Goal: Information Seeking & Learning: Find specific fact

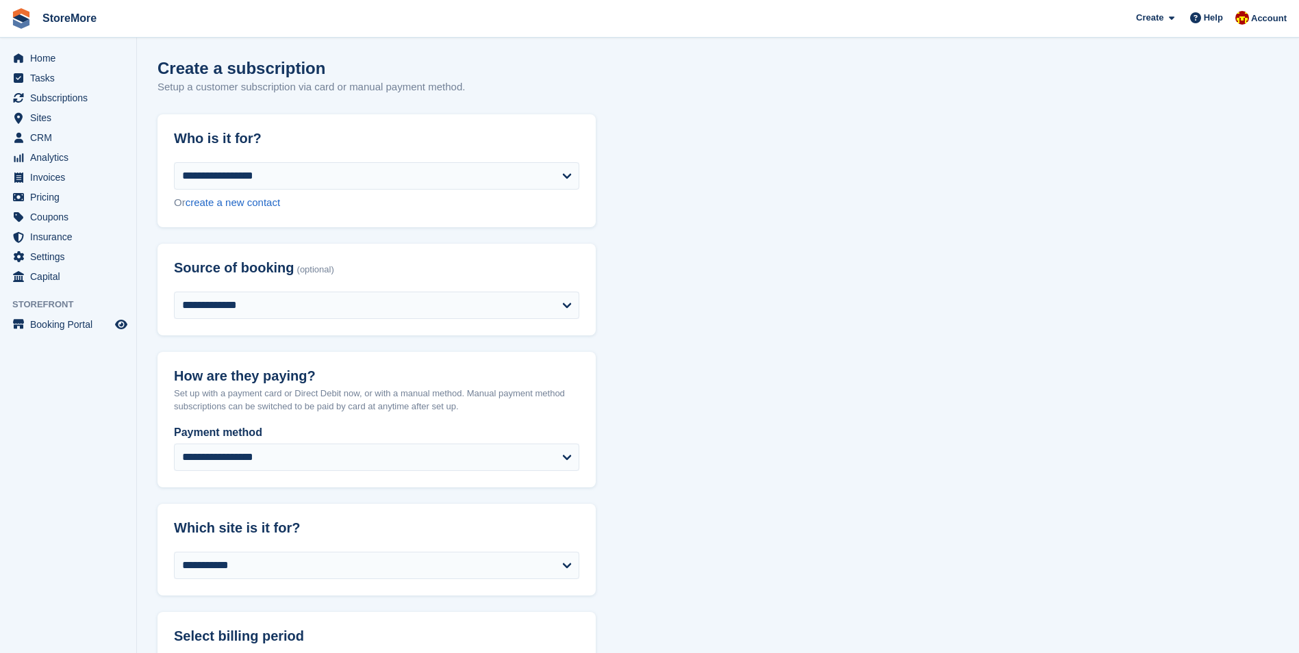
select select "*****"
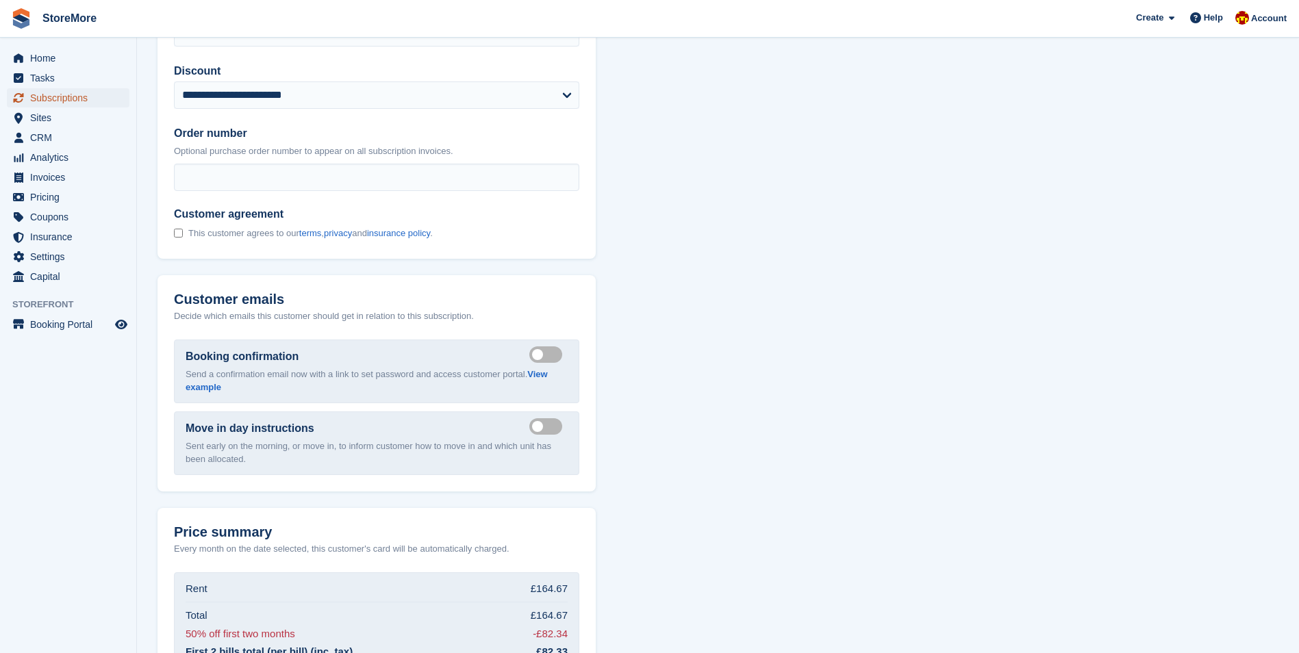
click at [85, 106] on span "Subscriptions" at bounding box center [71, 97] width 82 height 19
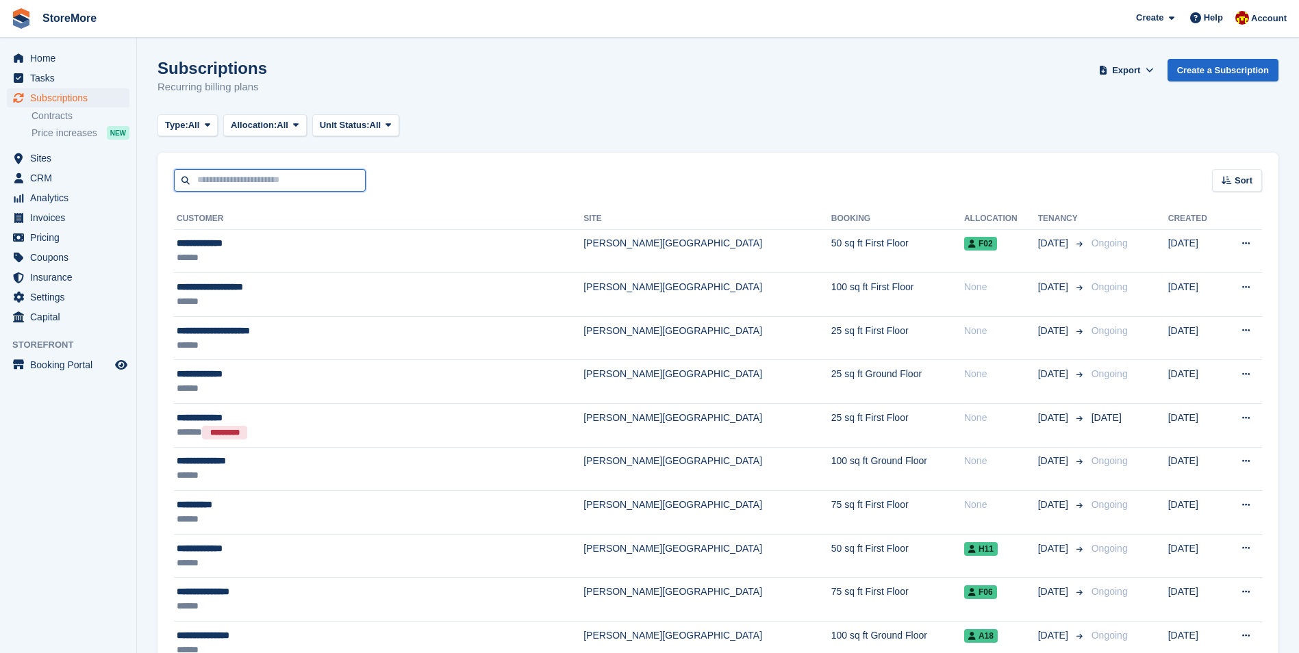
click at [250, 179] on input "text" at bounding box center [270, 180] width 192 height 23
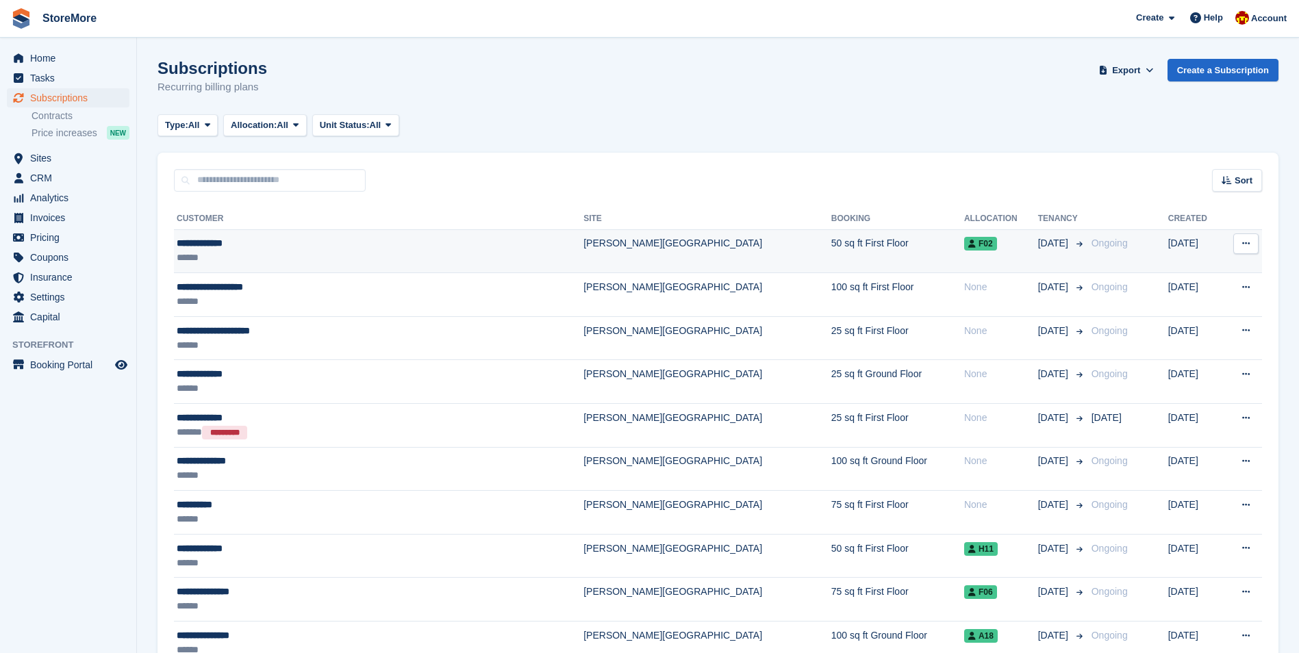
click at [583, 250] on td "[PERSON_NAME][GEOGRAPHIC_DATA]" at bounding box center [707, 251] width 248 height 44
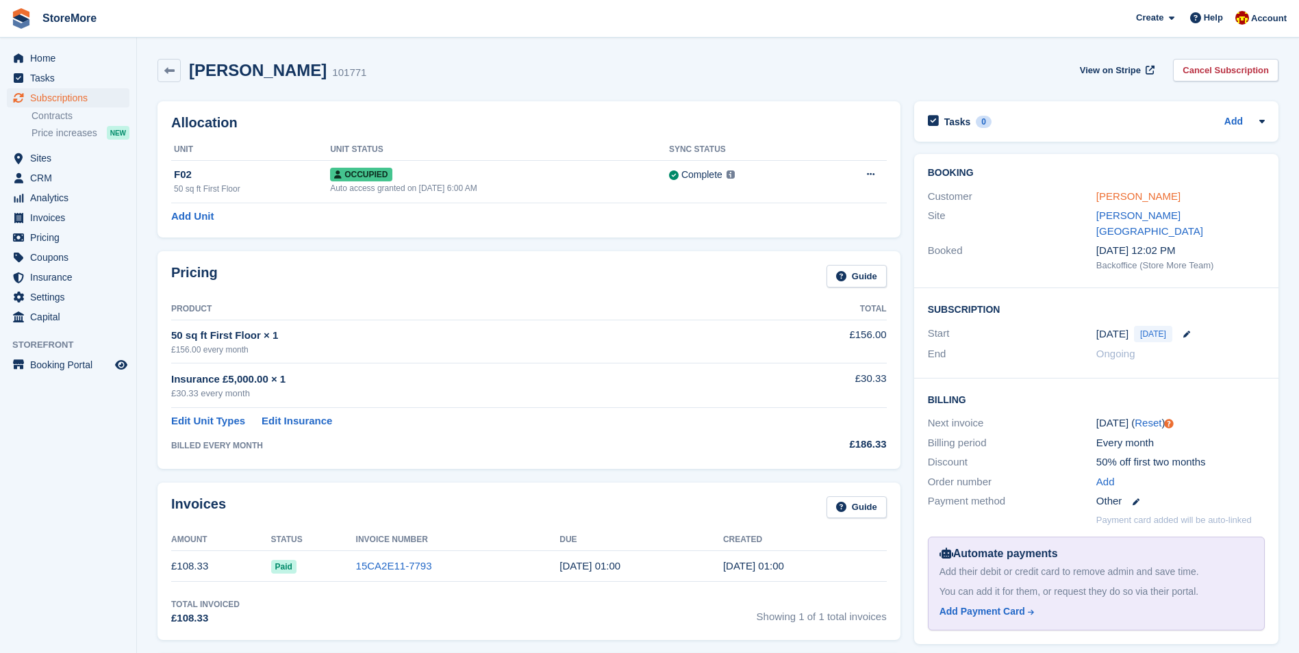
click at [1124, 192] on link "Elizabeth Doy" at bounding box center [1138, 196] width 84 height 12
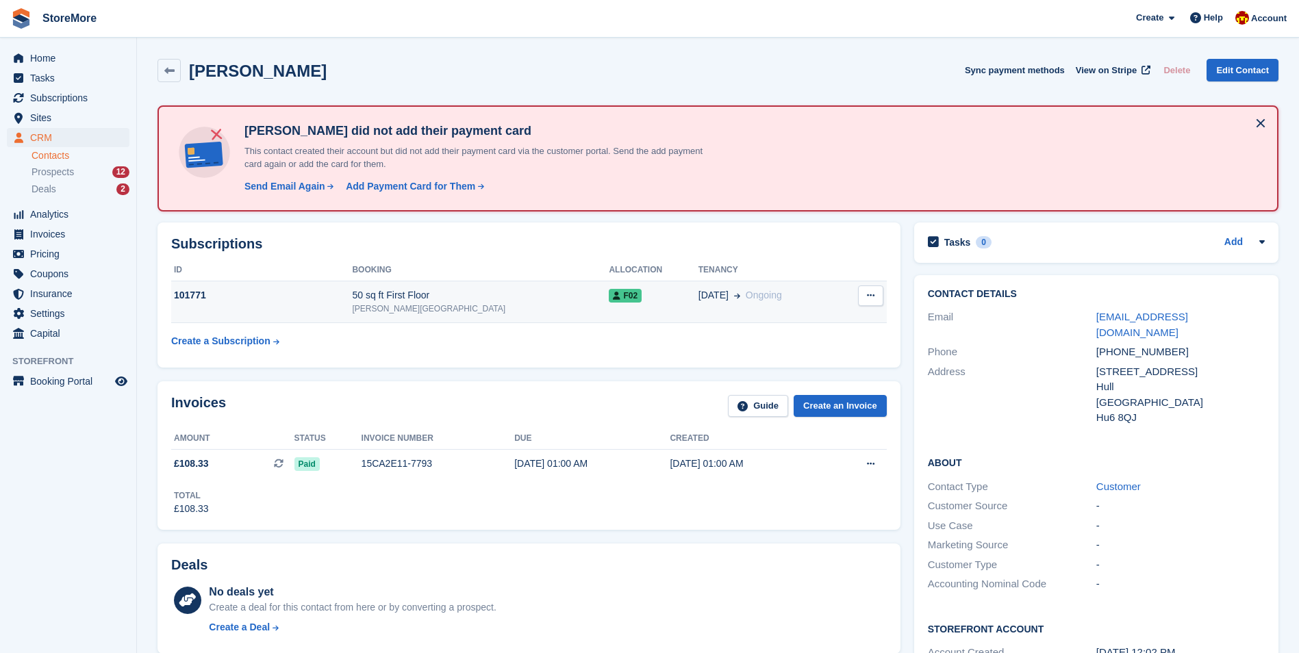
click at [636, 303] on div "F02" at bounding box center [653, 295] width 89 height 14
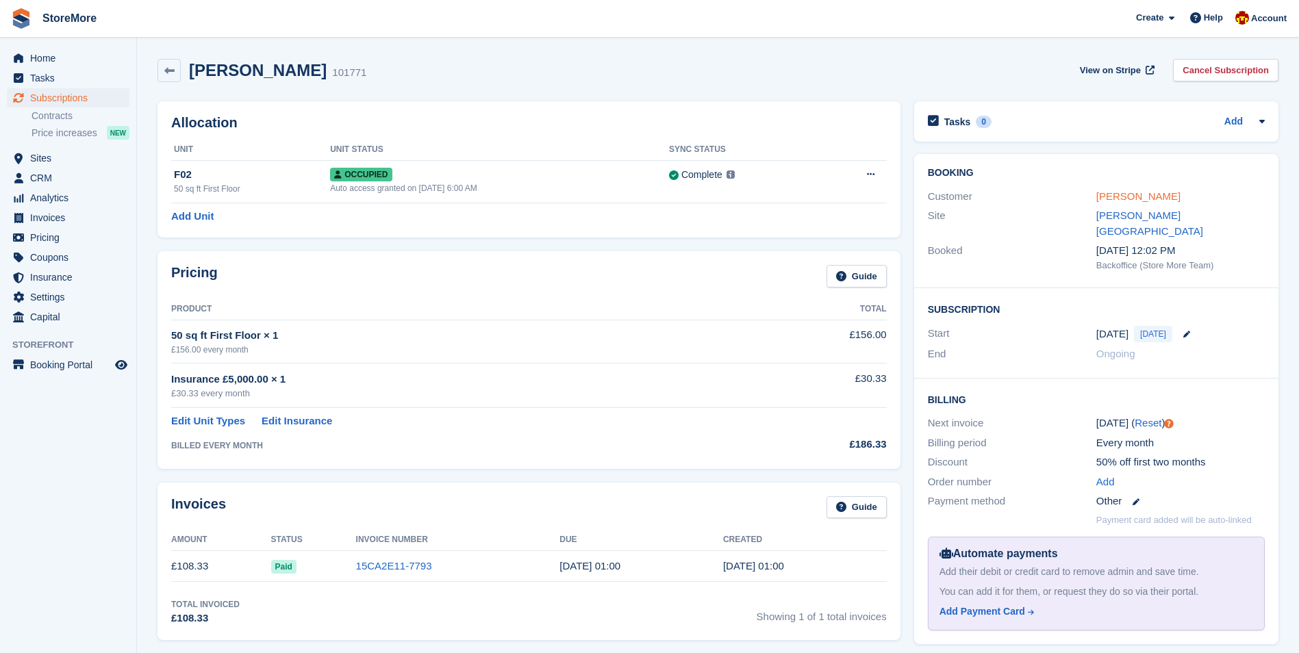
click at [1135, 201] on link "[PERSON_NAME]" at bounding box center [1138, 196] width 84 height 12
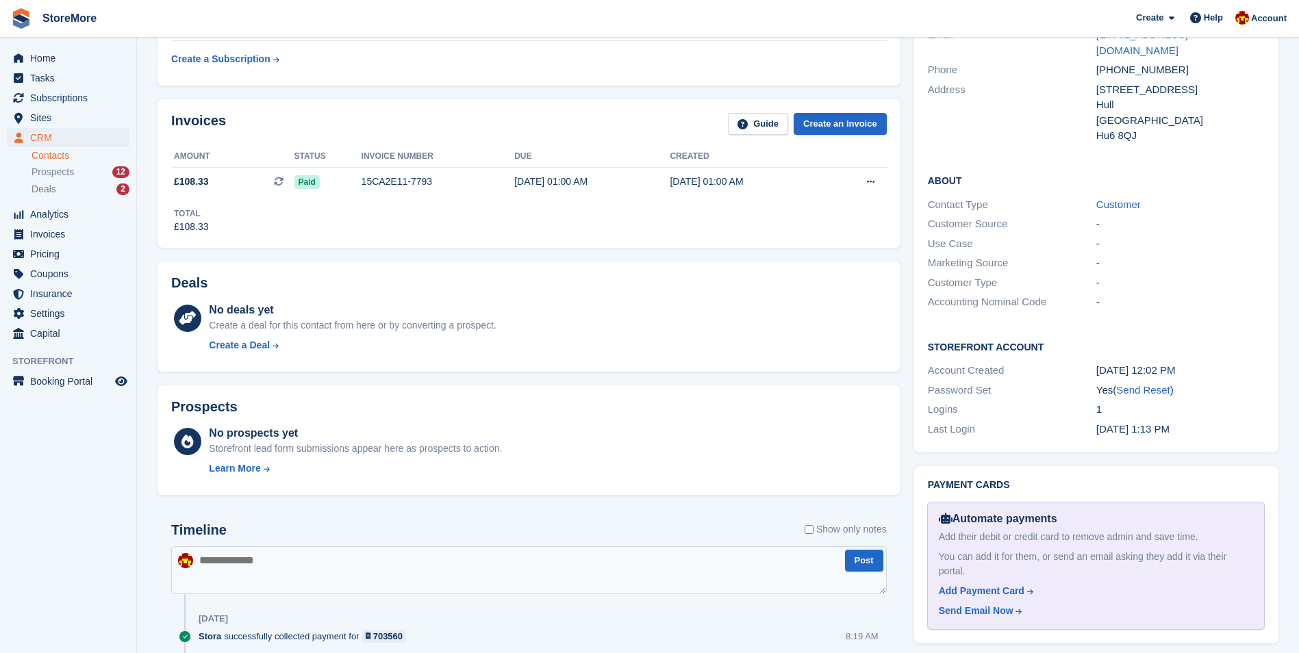
scroll to position [274, 0]
